Goal: Information Seeking & Learning: Learn about a topic

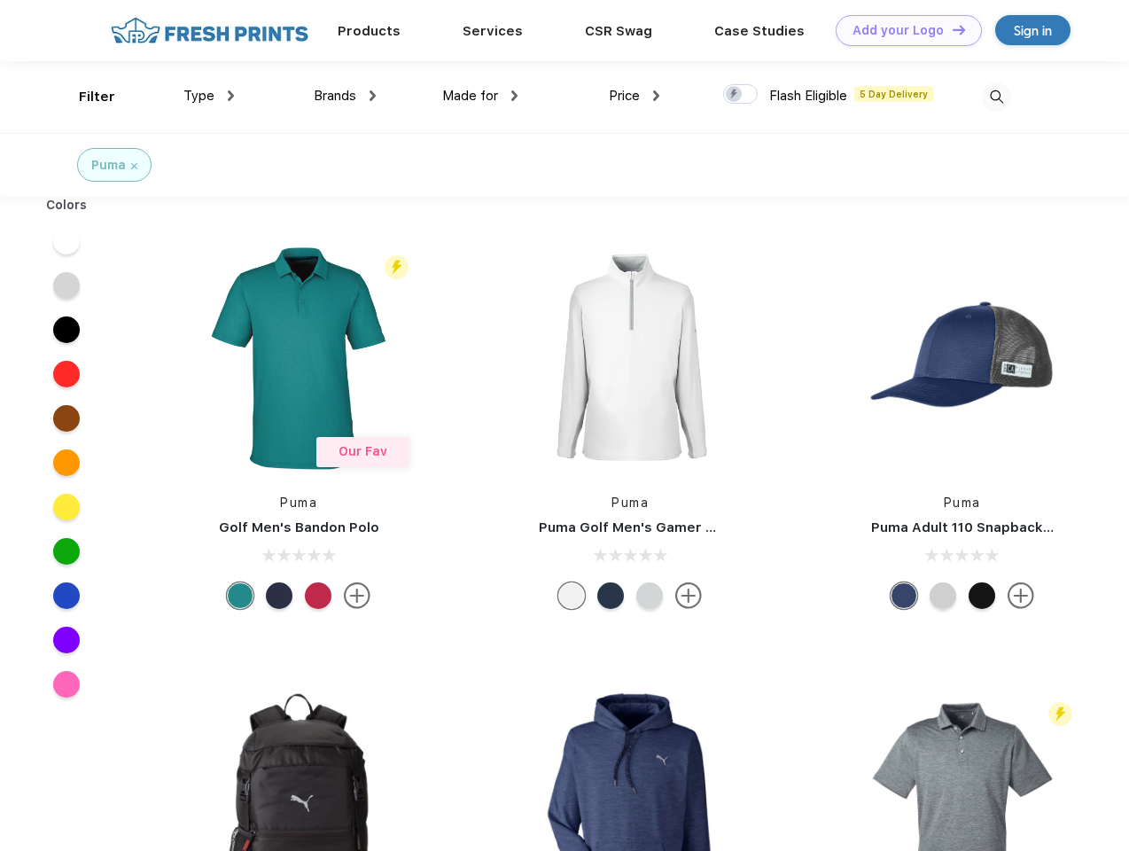
click at [903, 30] on link "Add your Logo Design Tool" at bounding box center [909, 30] width 146 height 31
click at [0, 0] on div "Design Tool" at bounding box center [0, 0] width 0 height 0
click at [951, 29] on link "Add your Logo Design Tool" at bounding box center [909, 30] width 146 height 31
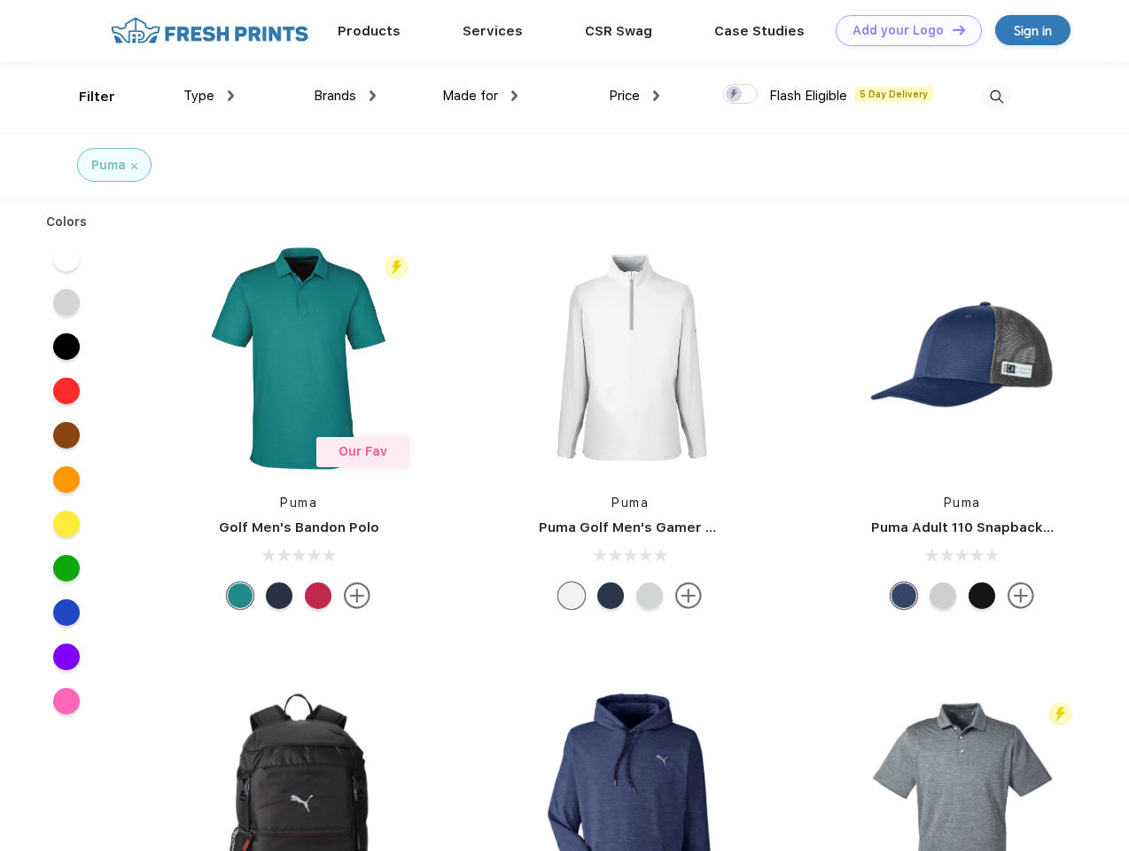
click at [85, 97] on div "Filter" at bounding box center [97, 97] width 36 height 20
click at [209, 96] on span "Type" at bounding box center [199, 96] width 31 height 16
click at [345, 96] on span "Brands" at bounding box center [335, 96] width 43 height 16
click at [481, 96] on span "Made for" at bounding box center [470, 96] width 56 height 16
click at [635, 96] on span "Price" at bounding box center [624, 96] width 31 height 16
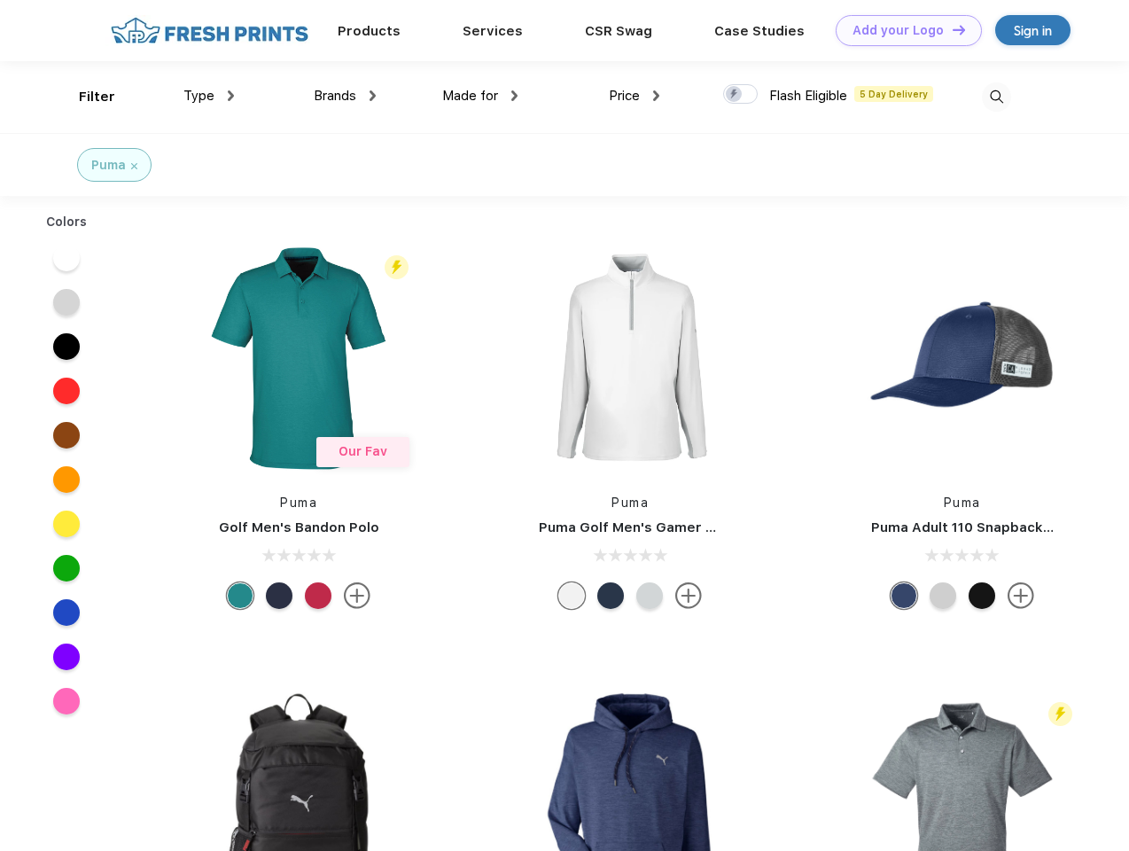
click at [741, 95] on div at bounding box center [740, 94] width 35 height 20
click at [735, 95] on input "checkbox" at bounding box center [729, 89] width 12 height 12
click at [997, 97] on img at bounding box center [996, 96] width 29 height 29
